Goal: Task Accomplishment & Management: Complete application form

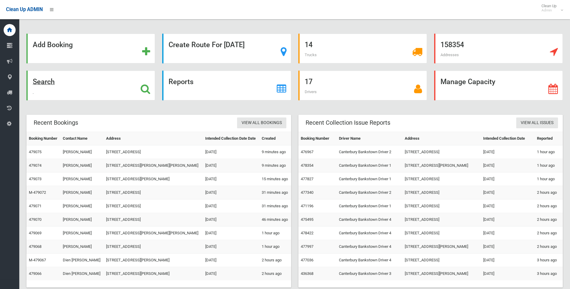
click at [147, 88] on icon at bounding box center [146, 89] width 10 height 10
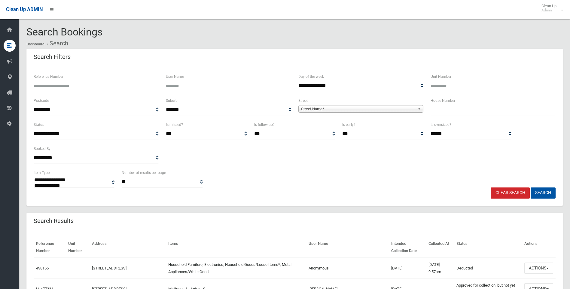
select select
click at [470, 106] on input "text" at bounding box center [492, 109] width 125 height 11
type input "****"
click at [397, 106] on span "Street Name*" at bounding box center [358, 108] width 114 height 7
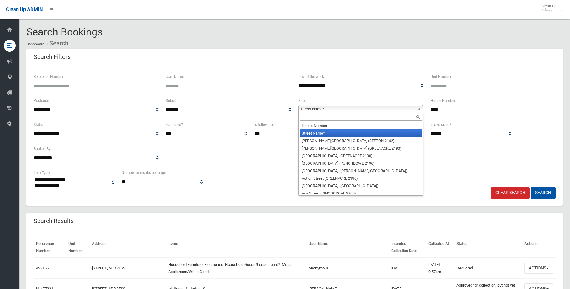
click at [367, 117] on input "text" at bounding box center [361, 117] width 122 height 7
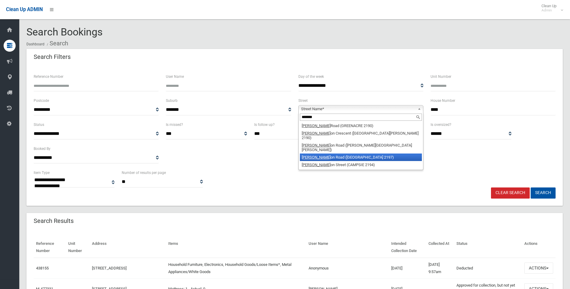
type input "*******"
click at [365, 154] on li "Roberts on Road (BASS HILL 2197)" at bounding box center [361, 158] width 122 height 8
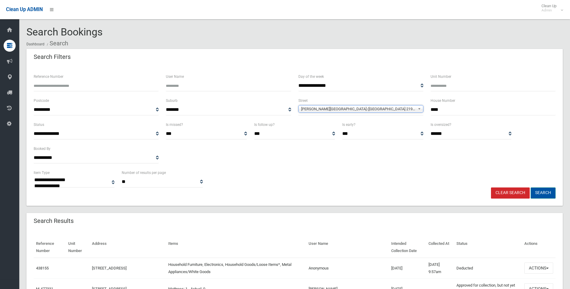
click at [550, 194] on button "Search" at bounding box center [542, 192] width 25 height 11
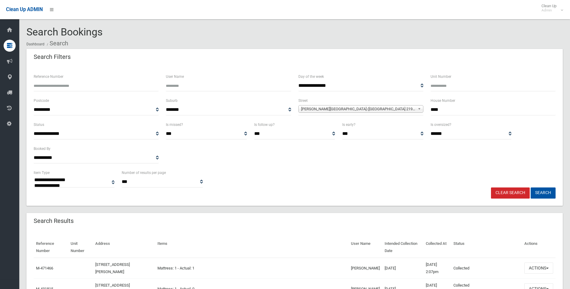
select select
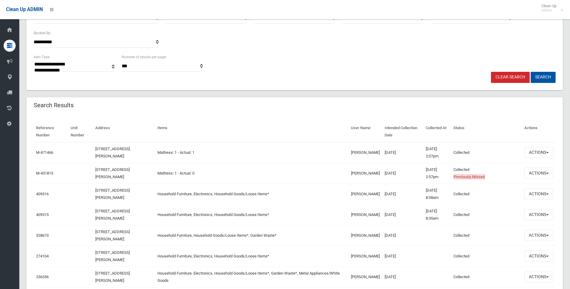
scroll to position [120, 0]
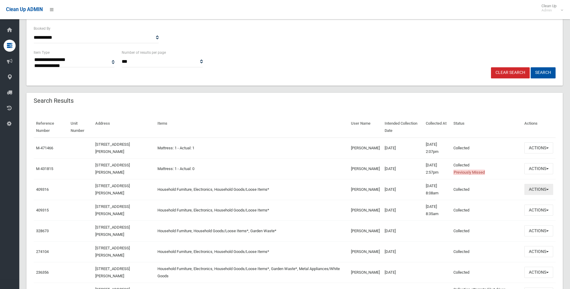
click at [539, 193] on button "Actions" at bounding box center [538, 189] width 29 height 11
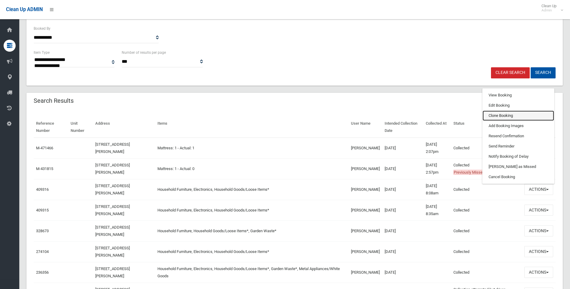
click at [511, 116] on link "Clone Booking" at bounding box center [517, 116] width 71 height 10
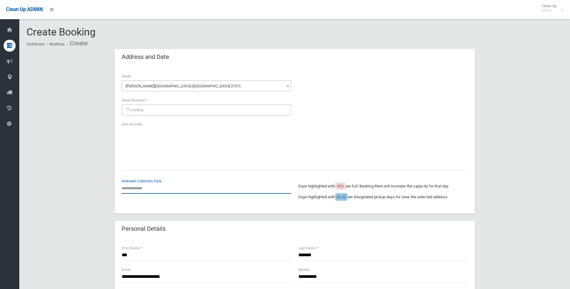
click at [146, 188] on input "text" at bounding box center [206, 188] width 169 height 11
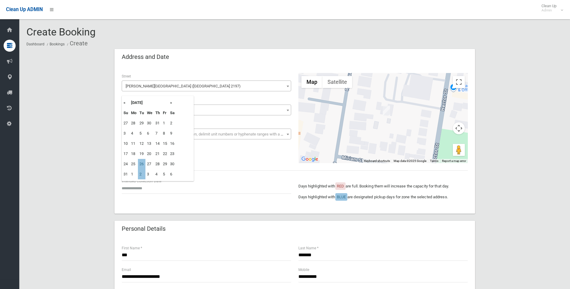
click at [141, 164] on td "26" at bounding box center [142, 164] width 8 height 10
type input "**********"
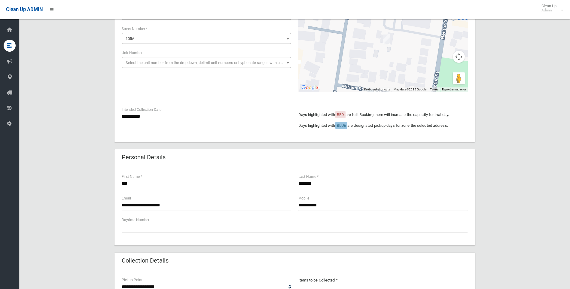
scroll to position [90, 0]
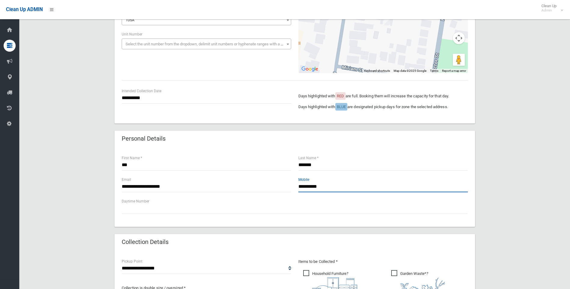
drag, startPoint x: 329, startPoint y: 187, endPoint x: 289, endPoint y: 185, distance: 39.4
click at [289, 185] on div "**********" at bounding box center [294, 187] width 353 height 22
paste input "**********"
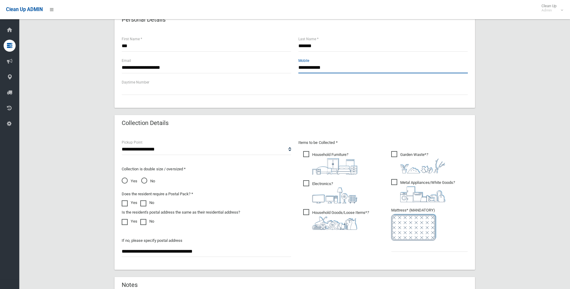
scroll to position [210, 0]
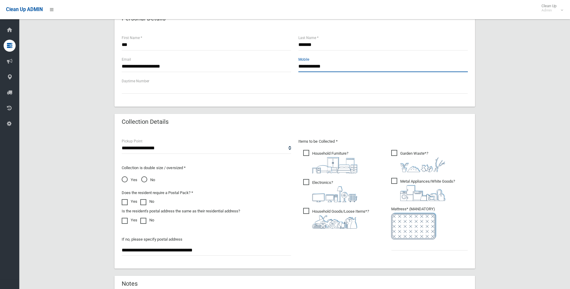
type input "**********"
click at [397, 150] on span "Garden Waste* ?" at bounding box center [418, 161] width 54 height 22
click at [395, 175] on ul "Garden Waste* ?" at bounding box center [426, 202] width 81 height 106
click at [395, 183] on span "Metal Appliances/White Goods ?" at bounding box center [423, 189] width 64 height 23
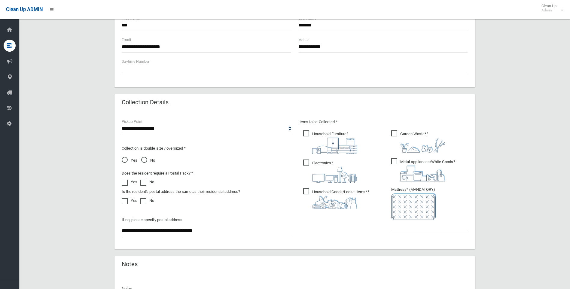
scroll to position [270, 0]
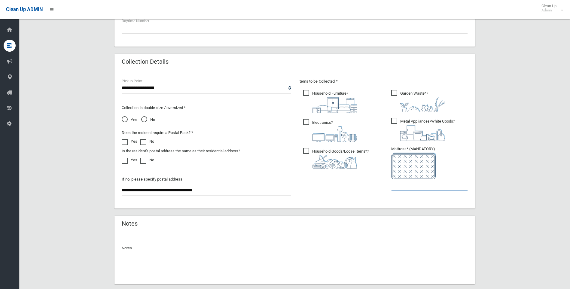
click at [404, 185] on input "text" at bounding box center [429, 184] width 77 height 11
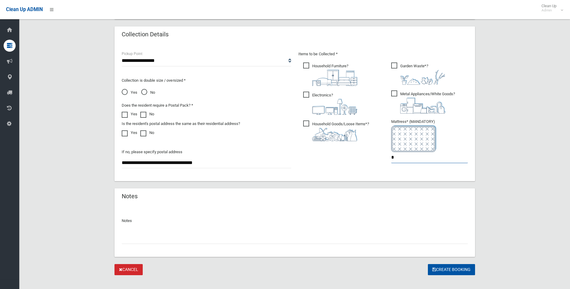
scroll to position [305, 0]
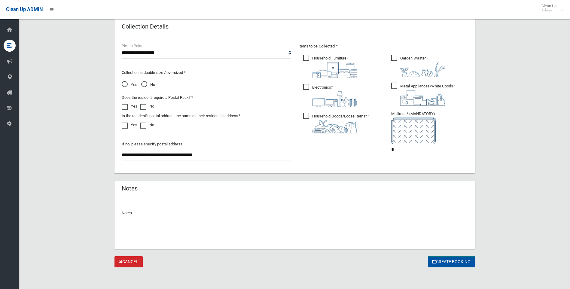
type input "*"
click at [445, 263] on button "Create Booking" at bounding box center [451, 261] width 47 height 11
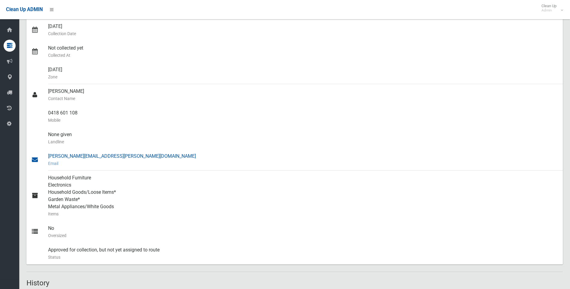
scroll to position [62, 0]
